Goal: Task Accomplishment & Management: Manage account settings

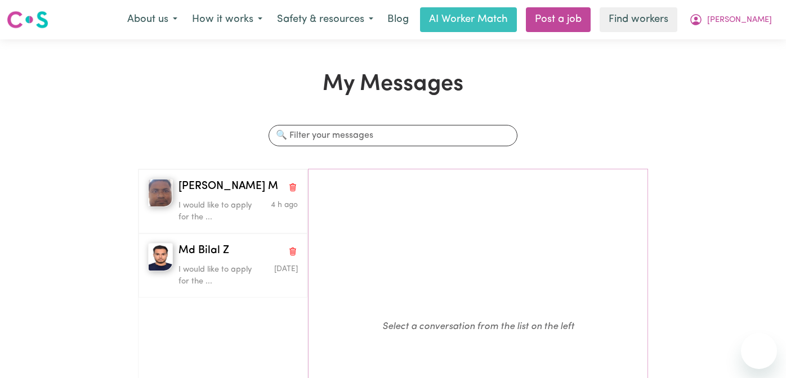
click at [756, 24] on span "[PERSON_NAME]" at bounding box center [739, 20] width 65 height 12
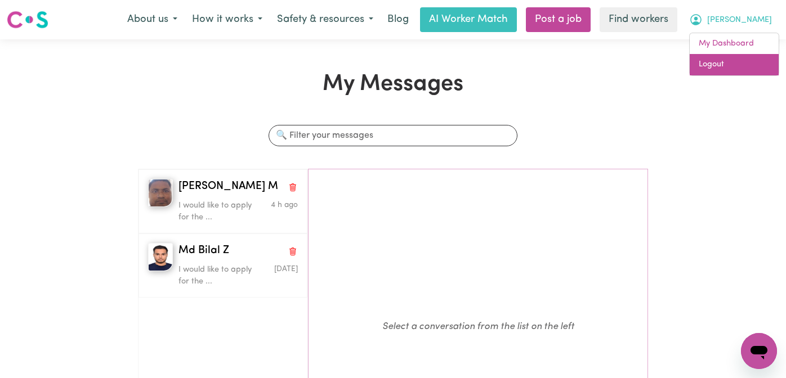
click at [715, 66] on link "Logout" at bounding box center [733, 64] width 89 height 21
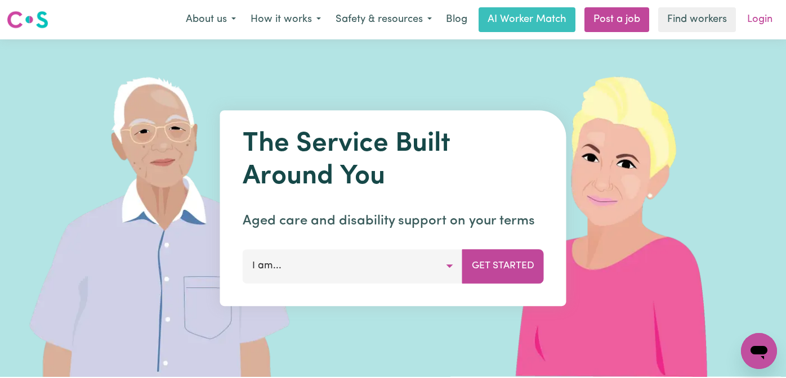
click at [761, 19] on link "Login" at bounding box center [759, 19] width 39 height 25
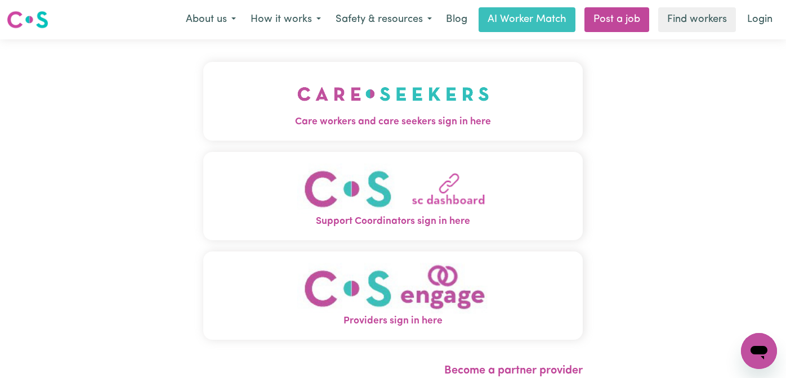
click at [219, 98] on button "Care workers and care seekers sign in here" at bounding box center [392, 101] width 379 height 79
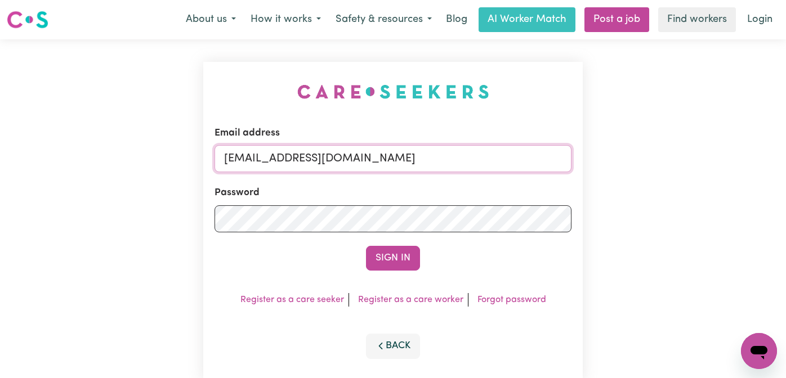
drag, startPoint x: 501, startPoint y: 158, endPoint x: 284, endPoint y: 163, distance: 216.7
click at [284, 163] on input "[EMAIL_ADDRESS][DOMAIN_NAME]" at bounding box center [392, 158] width 357 height 27
paste input "ShehranCF"
type input "[EMAIL_ADDRESS][DOMAIN_NAME]"
click at [366, 246] on button "Sign In" at bounding box center [393, 258] width 54 height 25
